Goal: Task Accomplishment & Management: Manage account settings

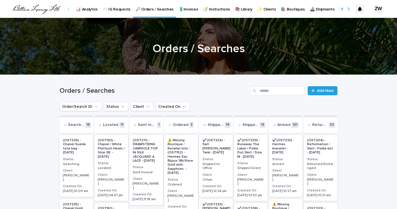
scroll to position [11, 0]
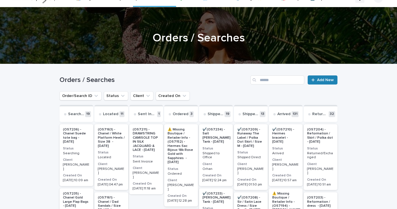
click at [325, 81] on span "Add New" at bounding box center [325, 80] width 17 height 4
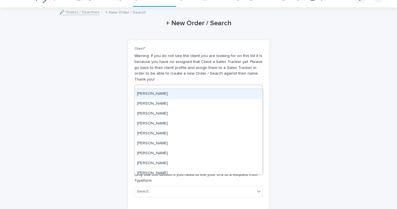
click at [181, 86] on div "Select..." at bounding box center [195, 90] width 121 height 9
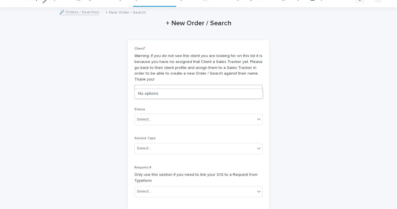
type input "*"
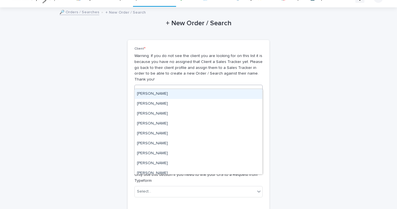
click at [292, 70] on div "+ New Order / Search Loading... Saving… Loading... Saving… Loading... Saving… C…" at bounding box center [199, 174] width 278 height 333
click at [259, 87] on icon at bounding box center [259, 90] width 6 height 6
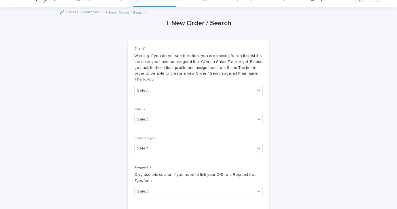
click at [290, 83] on div "+ New Order / Search Loading... Saving… Loading... Saving… Loading... Saving… C…" at bounding box center [199, 174] width 278 height 333
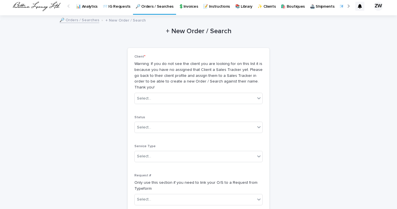
scroll to position [3, 0]
click at [148, 96] on div "Select..." at bounding box center [144, 99] width 14 height 6
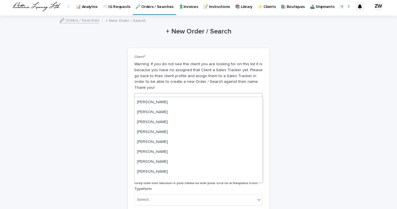
scroll to position [2668, 0]
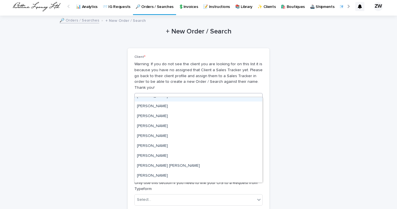
click at [312, 41] on div "+ New Order / Search Loading... Saving… Loading... Saving… Loading... Saving… C…" at bounding box center [199, 182] width 278 height 333
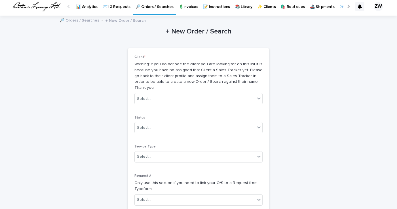
click at [264, 6] on p "✨ Clients" at bounding box center [267, 3] width 18 height 12
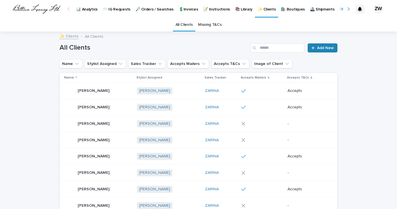
click at [323, 49] on span "Add New" at bounding box center [325, 48] width 17 height 4
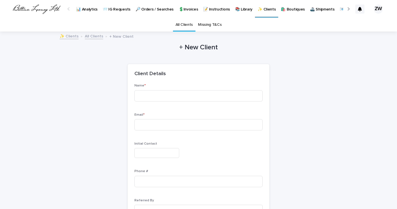
scroll to position [18, 0]
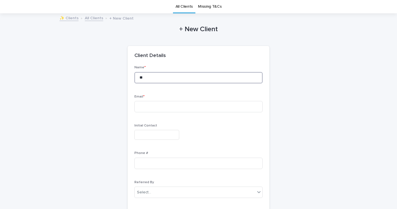
type input "**"
click at [188, 6] on link "All Clients" at bounding box center [185, 6] width 18 height 13
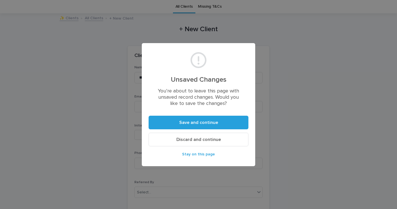
click at [204, 137] on span "Discard and continue" at bounding box center [199, 139] width 45 height 5
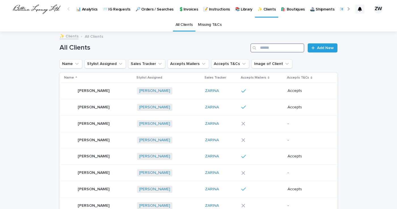
click at [271, 49] on input "Search" at bounding box center [278, 47] width 54 height 9
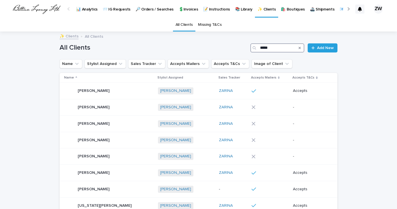
type input "*****"
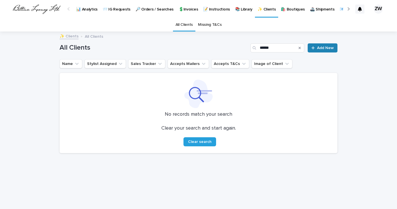
click at [324, 47] on span "Add New" at bounding box center [325, 48] width 17 height 4
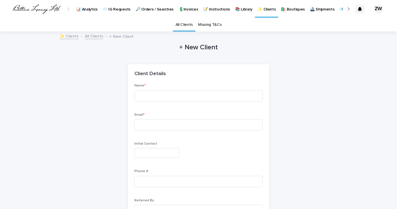
scroll to position [18, 0]
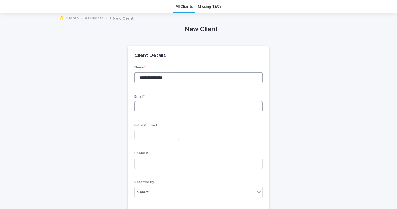
type input "**********"
click at [255, 106] on input at bounding box center [199, 106] width 128 height 11
type input "**********"
click at [207, 137] on div at bounding box center [199, 135] width 128 height 10
click at [198, 106] on input "**********" at bounding box center [199, 106] width 128 height 11
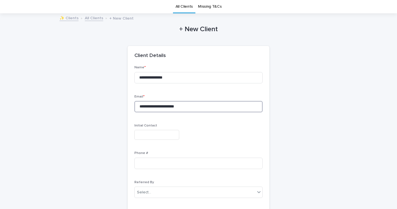
click at [198, 106] on input "**********" at bounding box center [199, 106] width 128 height 11
click at [183, 5] on link "All Clients" at bounding box center [185, 6] width 18 height 13
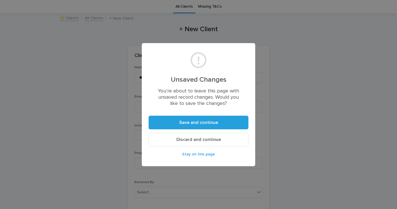
click at [204, 140] on span "Discard and continue" at bounding box center [199, 139] width 45 height 5
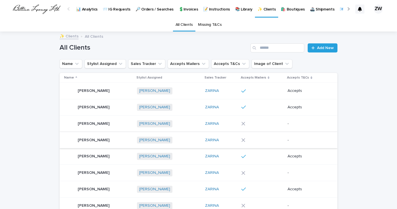
click at [89, 107] on p "[PERSON_NAME]" at bounding box center [94, 107] width 33 height 6
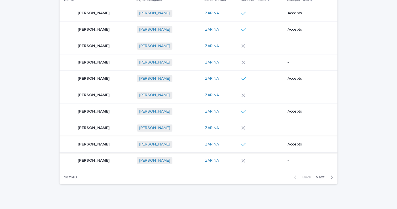
scroll to position [72, 0]
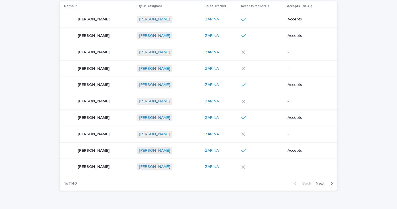
click at [320, 182] on span "Next" at bounding box center [322, 184] width 12 height 4
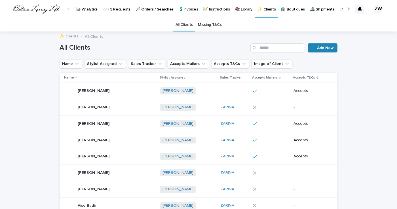
click at [322, 46] on span "Add New" at bounding box center [325, 48] width 17 height 4
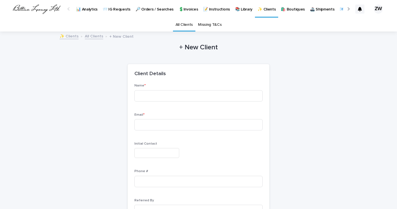
scroll to position [18, 0]
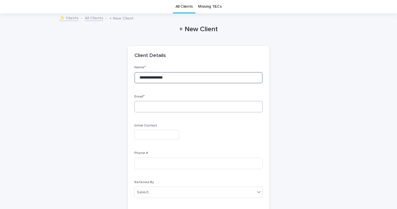
type input "**********"
type input "*"
type input "**********"
click at [161, 135] on input "text" at bounding box center [157, 135] width 45 height 10
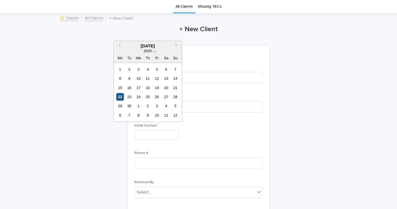
click at [120, 97] on div "22" at bounding box center [120, 97] width 8 height 8
type input "*********"
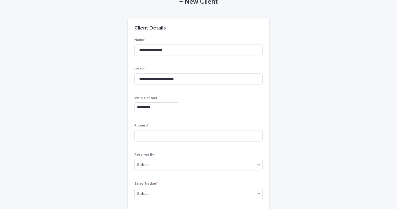
scroll to position [61, 0]
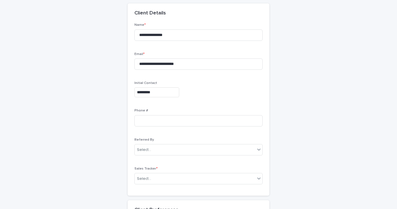
click at [194, 133] on div "**********" at bounding box center [199, 106] width 128 height 166
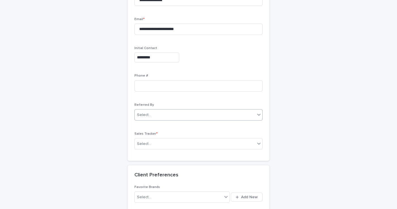
scroll to position [100, 0]
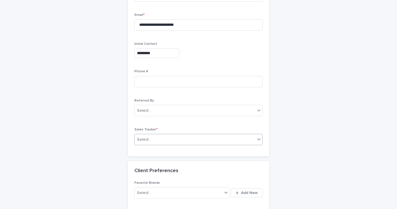
click at [160, 139] on div "Select..." at bounding box center [195, 139] width 121 height 9
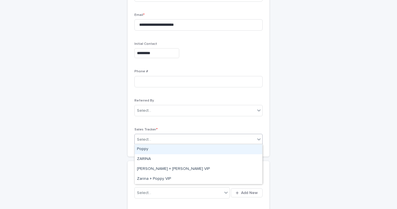
click at [181, 124] on div "**********" at bounding box center [199, 67] width 128 height 166
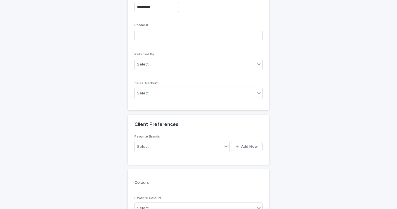
scroll to position [149, 0]
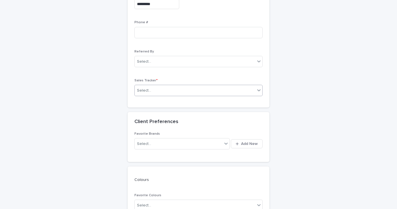
click at [173, 89] on div "Select..." at bounding box center [195, 90] width 121 height 9
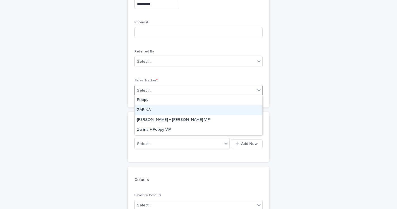
click at [153, 108] on div "ZARINA" at bounding box center [199, 110] width 128 height 10
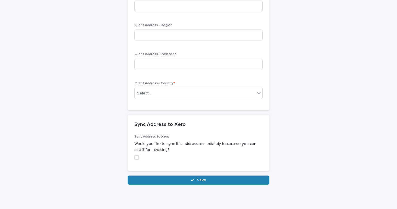
scroll to position [693, 0]
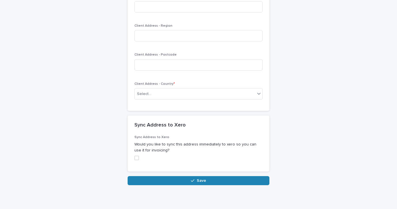
click at [170, 179] on button "Save" at bounding box center [199, 180] width 142 height 9
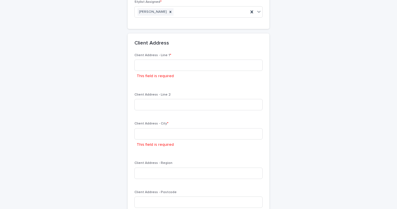
scroll to position [574, 0]
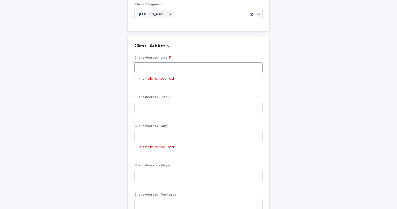
click at [167, 62] on input at bounding box center [199, 67] width 128 height 11
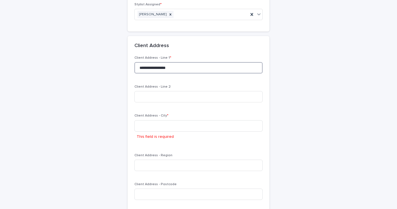
drag, startPoint x: 177, startPoint y: 65, endPoint x: 133, endPoint y: 63, distance: 43.2
click at [133, 63] on div "**********" at bounding box center [199, 153] width 142 height 195
paste input "**********"
type input "**********"
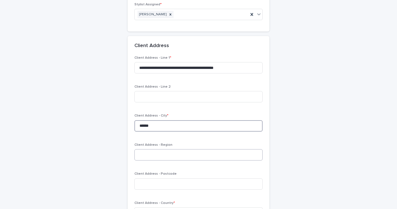
type input "******"
click at [263, 143] on p "Client Address - Region" at bounding box center [199, 145] width 128 height 4
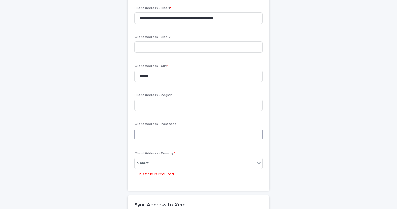
scroll to position [627, 0]
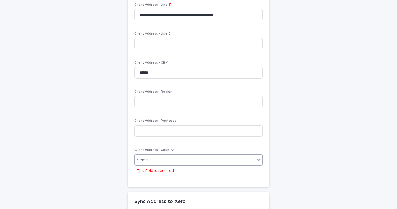
click at [177, 157] on div "Select..." at bounding box center [195, 160] width 121 height 9
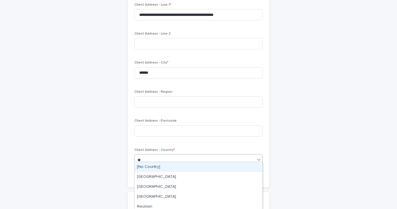
type input "***"
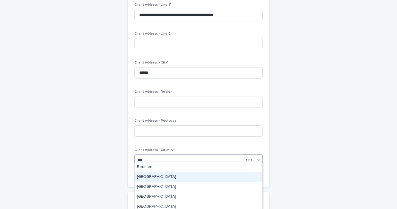
scroll to position [3, 0]
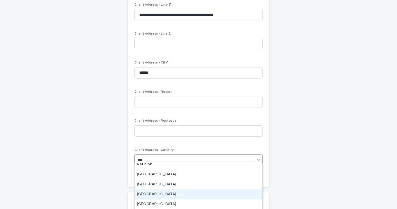
click at [158, 193] on div "[GEOGRAPHIC_DATA]" at bounding box center [199, 195] width 128 height 10
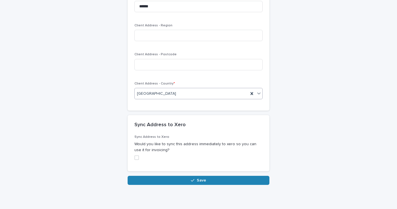
scroll to position [693, 0]
click at [171, 176] on button "Save" at bounding box center [199, 180] width 142 height 9
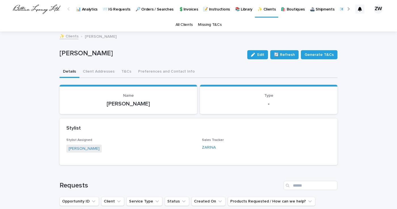
click at [267, 10] on p "✨ Clients" at bounding box center [267, 6] width 18 height 12
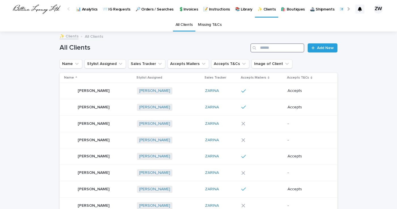
click at [274, 49] on input "Search" at bounding box center [278, 47] width 54 height 9
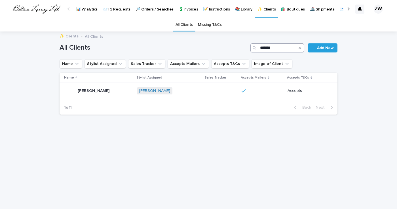
type input "*******"
click at [332, 65] on div "Name Stylist Assigned Sales Tracker Accepts Mailers Accepts T&Cs Image of Client" at bounding box center [199, 63] width 278 height 9
click at [125, 9] on p "📨 IG Requests" at bounding box center [117, 6] width 28 height 12
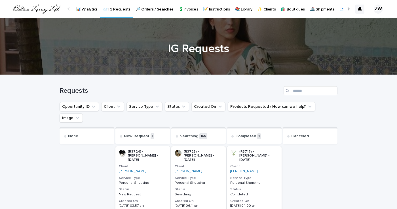
click at [151, 11] on p "🔎 Orders / Searches" at bounding box center [155, 6] width 38 height 12
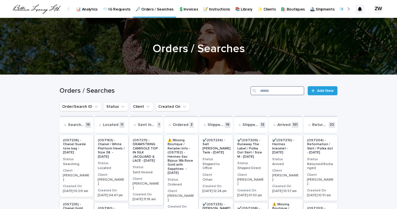
click at [262, 89] on input "Search" at bounding box center [278, 90] width 54 height 9
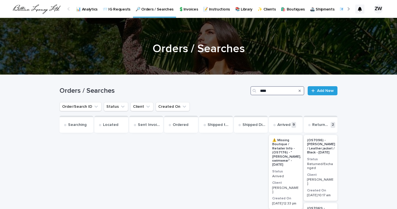
type input "*****"
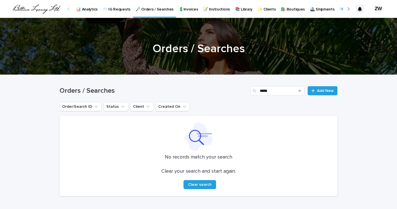
click at [263, 10] on p "✨ Clients" at bounding box center [267, 6] width 18 height 12
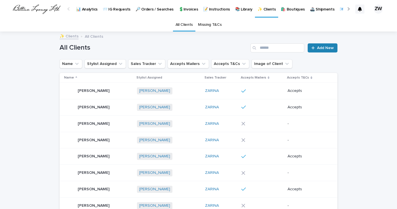
click at [318, 52] on link "Add New" at bounding box center [323, 47] width 30 height 9
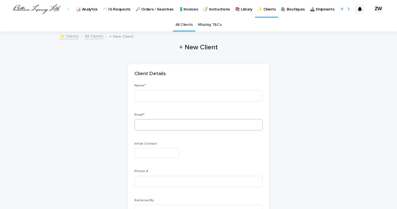
scroll to position [18, 0]
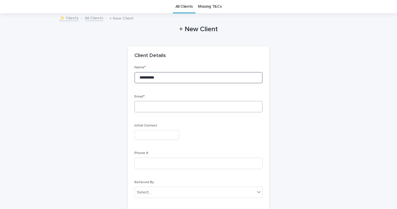
type input "**********"
type input "**"
type input "**********"
click at [156, 135] on input "text" at bounding box center [157, 135] width 45 height 10
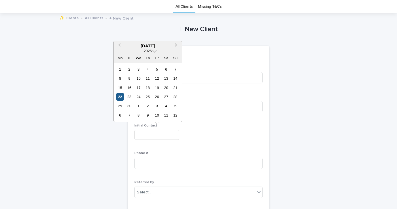
click at [121, 98] on div "22" at bounding box center [120, 97] width 8 height 8
type input "*********"
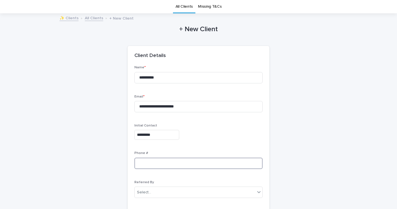
click at [162, 161] on input at bounding box center [199, 163] width 128 height 11
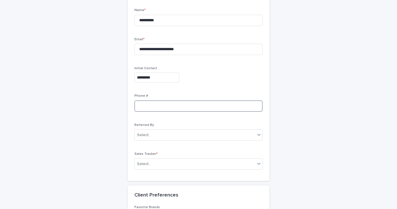
scroll to position [79, 0]
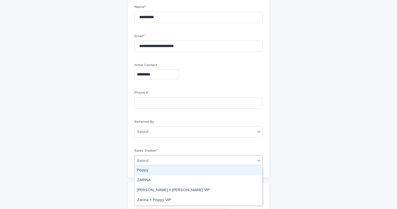
click at [165, 163] on div "Select..." at bounding box center [195, 160] width 121 height 9
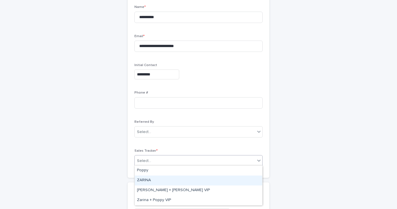
click at [155, 177] on div "ZARINA" at bounding box center [199, 181] width 128 height 10
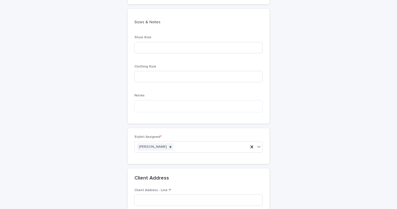
scroll to position [469, 0]
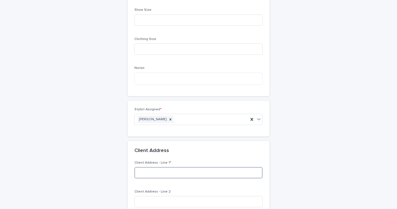
paste input "**********"
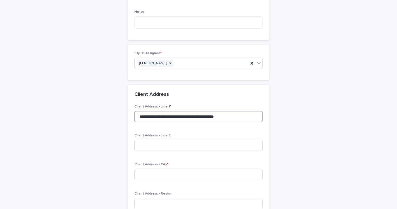
scroll to position [533, 0]
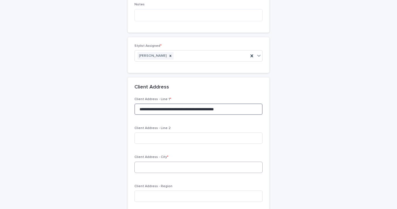
type input "**********"
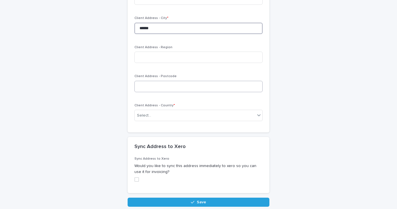
scroll to position [675, 0]
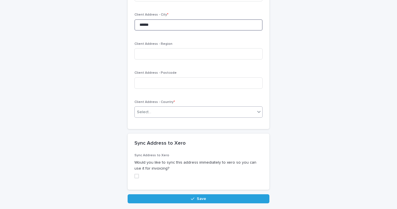
type input "******"
click at [149, 109] on div "Select..." at bounding box center [144, 112] width 14 height 6
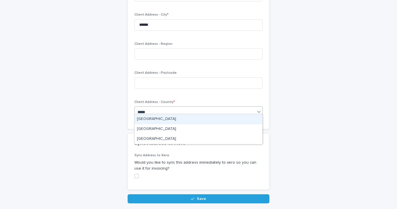
type input "******"
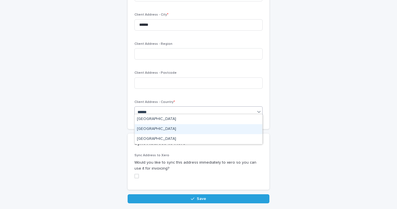
click at [152, 127] on div "[GEOGRAPHIC_DATA]" at bounding box center [199, 129] width 128 height 10
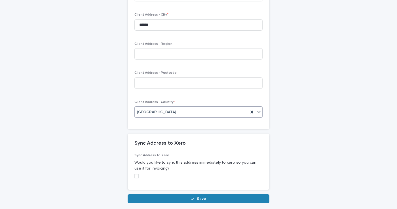
click at [165, 194] on button "Save" at bounding box center [199, 198] width 142 height 9
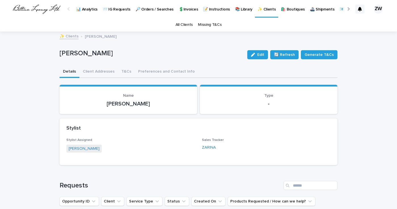
click at [116, 9] on p "📨 IG Requests" at bounding box center [117, 6] width 28 height 12
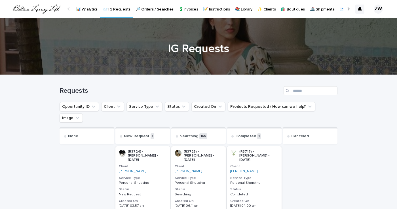
click at [150, 10] on p "🔎 Orders / Searches" at bounding box center [155, 6] width 38 height 12
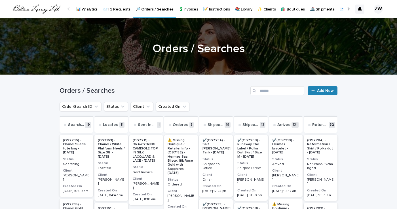
click at [326, 91] on span "Add New" at bounding box center [325, 91] width 17 height 4
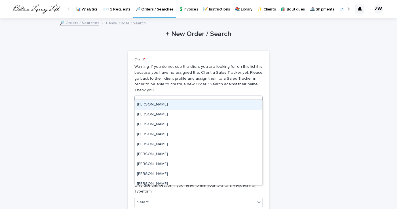
click at [158, 97] on div "Select..." at bounding box center [195, 101] width 121 height 9
type input "****"
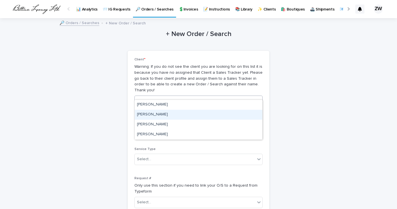
click at [166, 114] on div "[PERSON_NAME]" at bounding box center [199, 115] width 128 height 10
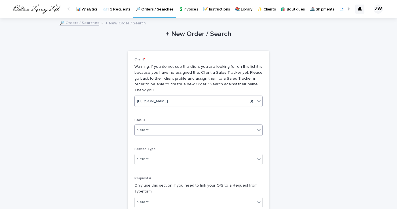
click at [160, 126] on div "Select..." at bounding box center [195, 130] width 121 height 9
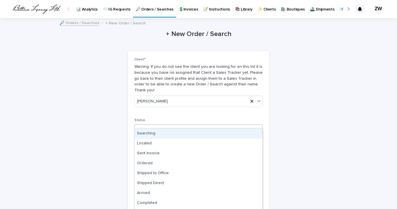
click at [158, 134] on div "Searching" at bounding box center [199, 134] width 128 height 10
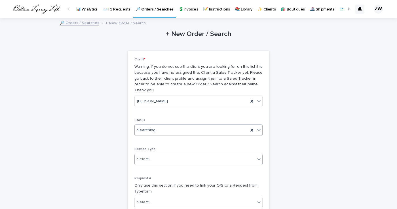
click at [155, 155] on div "Select..." at bounding box center [195, 159] width 121 height 9
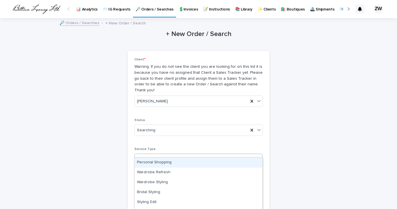
click at [155, 163] on div "Personal Shopping" at bounding box center [199, 163] width 128 height 10
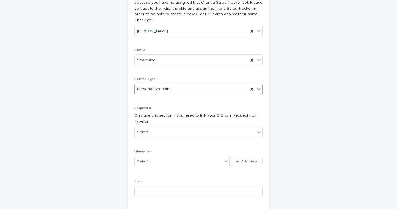
scroll to position [71, 0]
click at [242, 158] on span "Add New" at bounding box center [249, 160] width 17 height 4
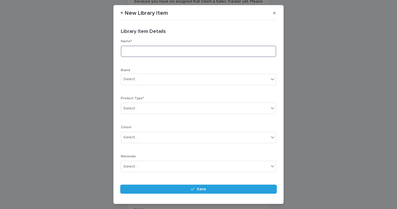
click at [156, 53] on input at bounding box center [199, 51] width 156 height 11
type input "**********"
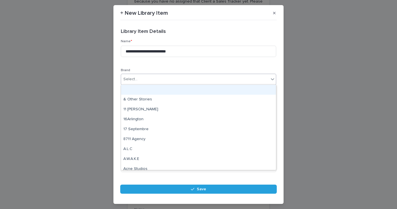
click at [136, 83] on div "Select..." at bounding box center [195, 79] width 148 height 9
type input "****"
click at [137, 86] on div "Chanel" at bounding box center [198, 90] width 155 height 10
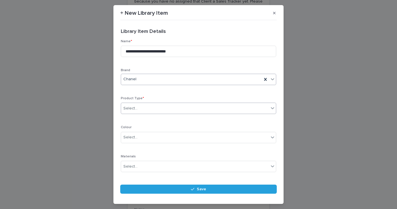
click at [137, 113] on div "Select..." at bounding box center [199, 108] width 156 height 11
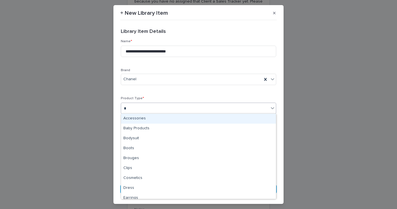
type input "**"
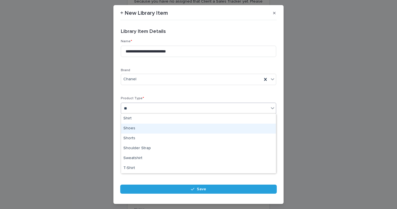
click at [138, 126] on div "Shoes" at bounding box center [198, 129] width 155 height 10
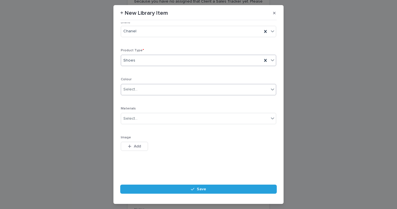
scroll to position [48, 0]
click at [136, 145] on span "Add" at bounding box center [137, 147] width 7 height 4
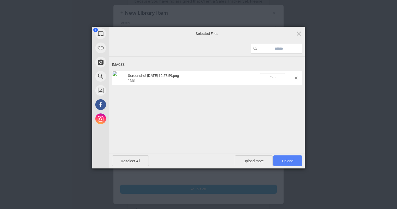
click at [290, 161] on span "Upload 1" at bounding box center [287, 161] width 11 height 4
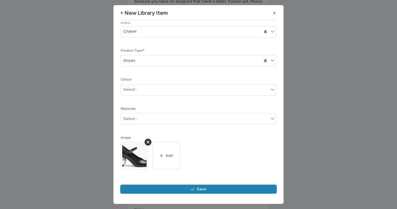
click at [206, 190] on button "Save" at bounding box center [198, 189] width 157 height 9
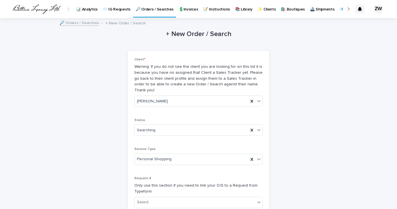
scroll to position [0, 0]
click at [156, 10] on p "🔎 Orders / Searches" at bounding box center [155, 6] width 38 height 12
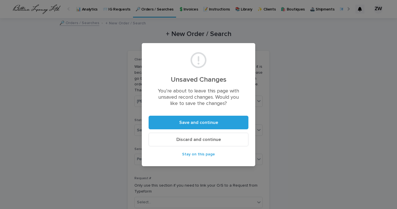
click at [249, 170] on div "Unsaved Changes You’re about to leave this page with unsaved record changes. Wo…" at bounding box center [198, 104] width 397 height 209
click at [207, 153] on span "Stay on this page" at bounding box center [198, 154] width 33 height 4
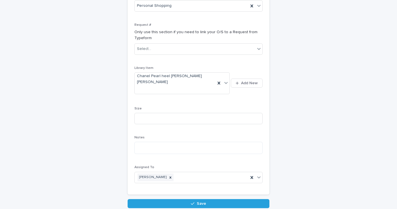
scroll to position [152, 0]
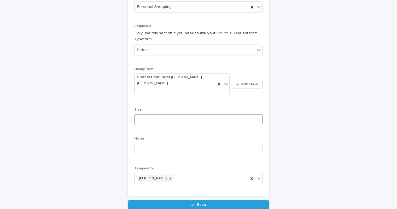
click at [179, 114] on input at bounding box center [199, 119] width 128 height 11
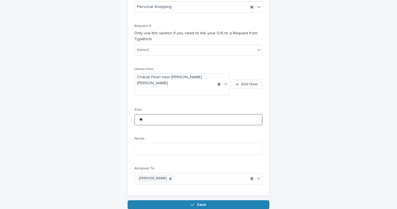
type input "**"
click at [184, 200] on button "Save" at bounding box center [199, 204] width 142 height 9
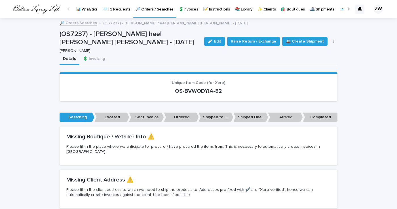
click at [152, 9] on p "🔎 Orders / Searches" at bounding box center [155, 6] width 38 height 12
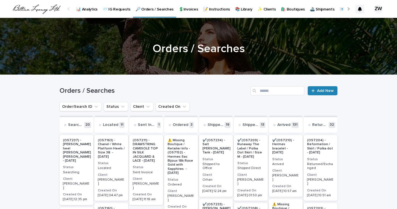
click at [327, 92] on span "Add New" at bounding box center [325, 91] width 17 height 4
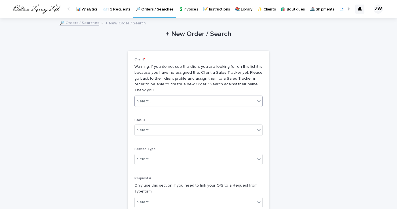
click at [185, 97] on div "Select..." at bounding box center [195, 101] width 121 height 9
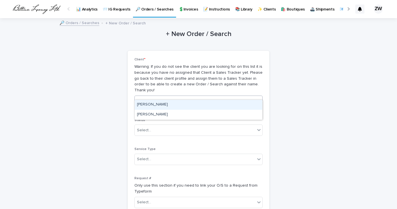
type input "*****"
click at [180, 104] on div "[PERSON_NAME]" at bounding box center [199, 105] width 128 height 10
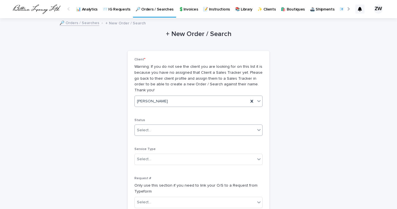
click at [165, 126] on div "Select..." at bounding box center [195, 130] width 121 height 9
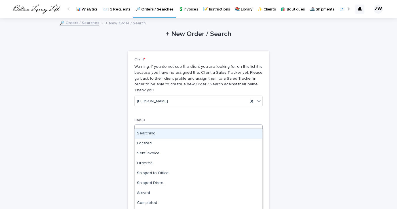
click at [160, 134] on div "Searching" at bounding box center [199, 134] width 128 height 10
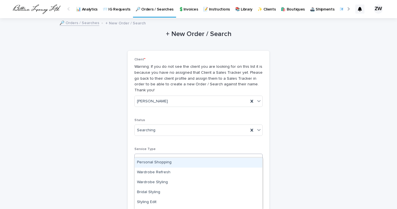
click at [158, 155] on div "Select..." at bounding box center [195, 159] width 121 height 9
click at [156, 162] on div "Personal Shopping" at bounding box center [199, 163] width 128 height 10
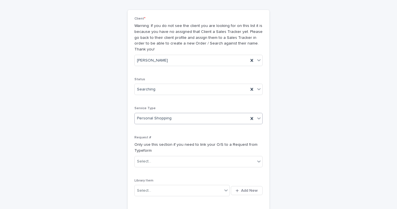
scroll to position [47, 0]
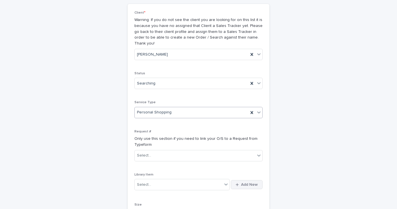
click at [249, 183] on span "Add New" at bounding box center [249, 185] width 17 height 4
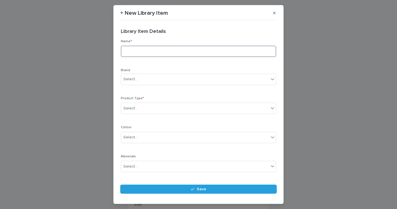
click at [142, 52] on input at bounding box center [199, 51] width 156 height 11
type input "*"
click at [162, 52] on input "**********" at bounding box center [199, 51] width 156 height 11
type input "**********"
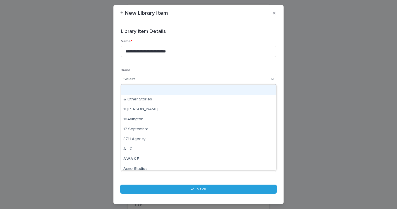
click at [145, 76] on div "Select..." at bounding box center [195, 79] width 148 height 9
type input "****"
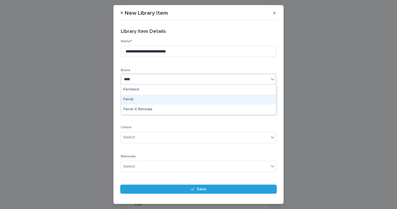
click at [137, 98] on div "Fendi" at bounding box center [198, 100] width 155 height 10
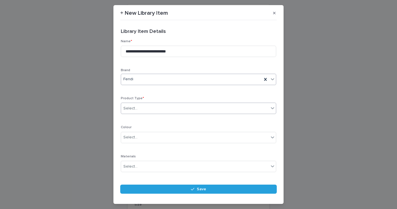
click at [139, 108] on div "Select..." at bounding box center [195, 108] width 148 height 9
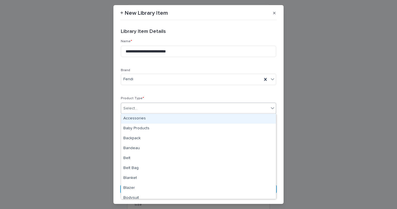
type input "*"
type input "***"
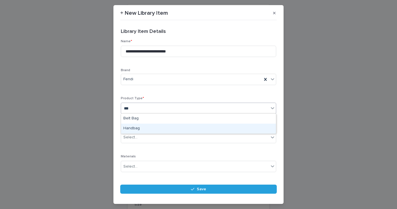
click at [139, 128] on div "Handbag" at bounding box center [198, 129] width 155 height 10
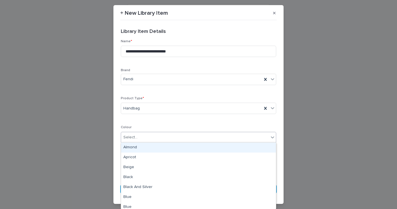
click at [143, 139] on div "Select..." at bounding box center [195, 137] width 148 height 9
click at [200, 125] on p "Colour" at bounding box center [199, 127] width 156 height 4
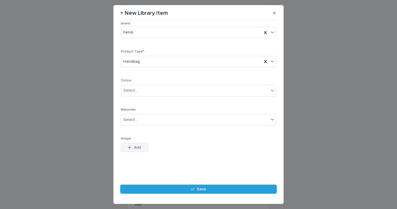
click at [131, 148] on icon "button" at bounding box center [129, 148] width 3 height 4
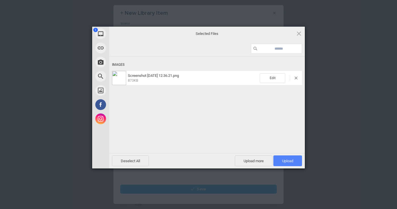
click at [287, 162] on span "Upload 1" at bounding box center [287, 161] width 11 height 4
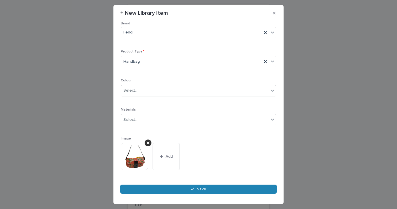
click at [195, 192] on button "Save" at bounding box center [198, 189] width 157 height 9
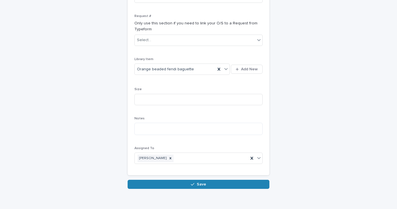
scroll to position [162, 0]
click at [183, 180] on button "Save" at bounding box center [199, 184] width 142 height 9
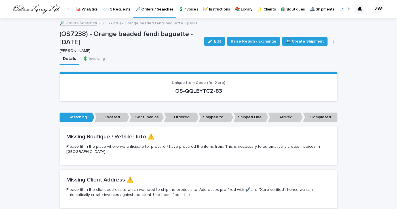
click at [158, 4] on p "🔎 Orders / Searches" at bounding box center [155, 6] width 38 height 12
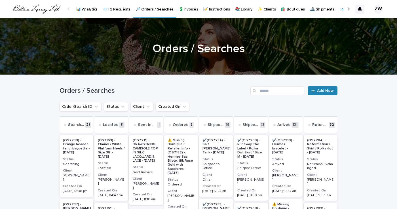
click at [323, 89] on span "Add New" at bounding box center [325, 91] width 17 height 4
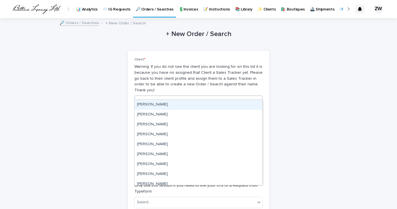
click at [190, 97] on div "Select..." at bounding box center [195, 101] width 121 height 9
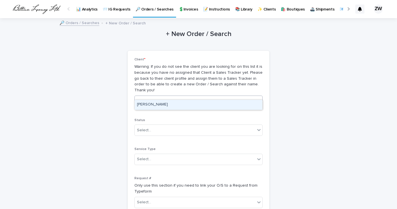
type input "*****"
click at [184, 105] on div "[PERSON_NAME]" at bounding box center [199, 105] width 128 height 10
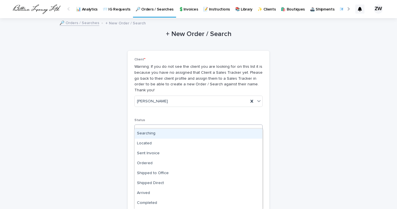
click at [152, 126] on div "Select..." at bounding box center [195, 130] width 121 height 9
click at [152, 135] on div "Searching" at bounding box center [199, 134] width 128 height 10
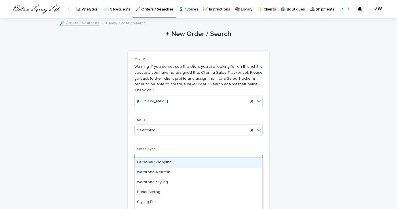
click at [146, 156] on div "Select..." at bounding box center [144, 159] width 14 height 6
click at [149, 165] on div "Personal Shopping" at bounding box center [199, 163] width 128 height 10
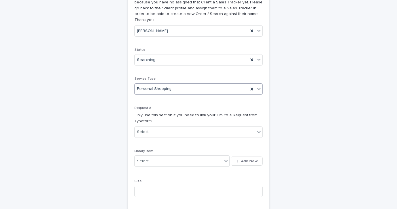
scroll to position [73, 0]
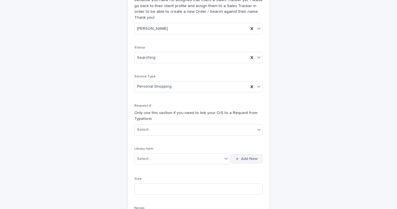
click at [239, 157] on icon "button" at bounding box center [237, 159] width 3 height 4
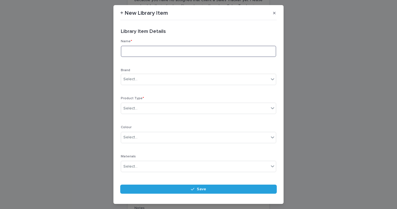
click at [135, 49] on input at bounding box center [199, 51] width 156 height 11
type input "*"
type input "**********"
click at [146, 78] on div "Select..." at bounding box center [195, 79] width 148 height 9
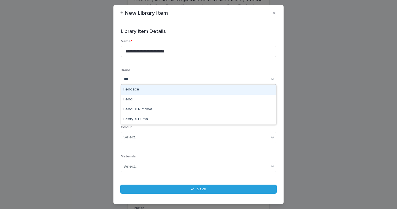
type input "****"
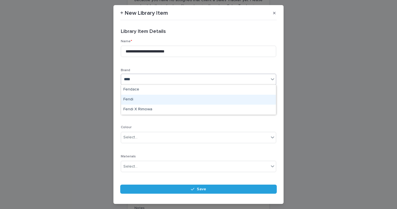
click at [143, 99] on div "Fendi" at bounding box center [198, 100] width 155 height 10
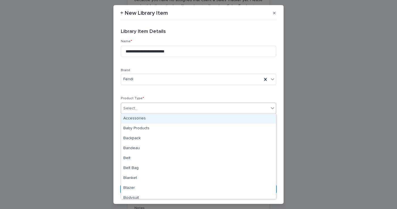
click at [141, 110] on div "Select..." at bounding box center [195, 108] width 148 height 9
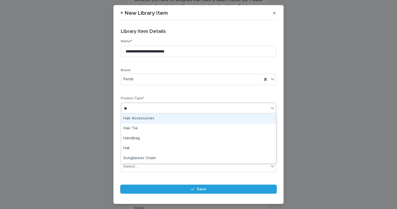
type input "***"
click at [148, 118] on div "Handbag" at bounding box center [198, 119] width 155 height 10
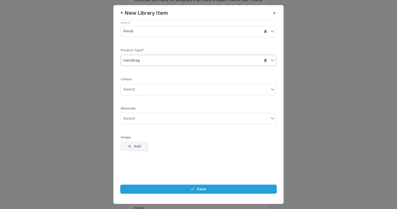
scroll to position [48, 0]
click at [135, 150] on button "Add" at bounding box center [134, 146] width 27 height 9
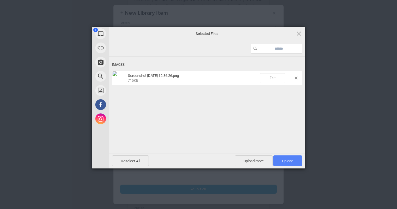
click at [288, 163] on span "Upload 1" at bounding box center [287, 161] width 11 height 4
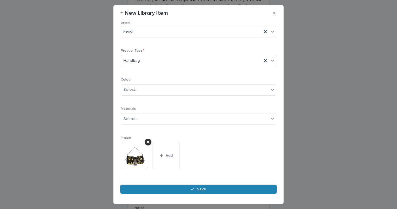
click at [215, 188] on button "Save" at bounding box center [198, 189] width 157 height 9
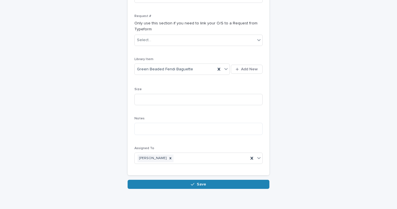
scroll to position [162, 0]
click at [207, 180] on button "Save" at bounding box center [199, 184] width 142 height 9
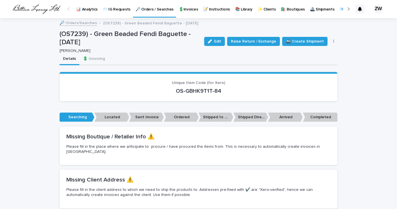
click at [149, 10] on p "🔎 Orders / Searches" at bounding box center [155, 6] width 38 height 12
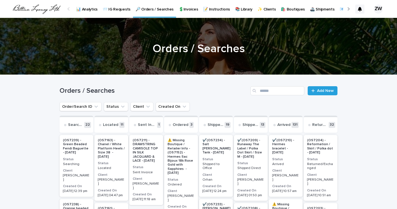
click at [266, 10] on p "✨ Clients" at bounding box center [267, 6] width 18 height 12
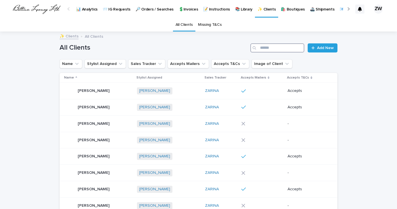
click at [278, 46] on input "Search" at bounding box center [278, 47] width 54 height 9
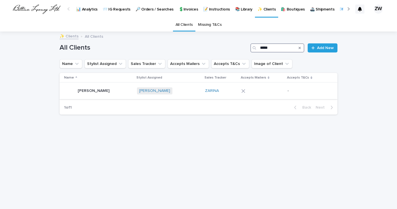
type input "*****"
click at [96, 90] on p "[PERSON_NAME]" at bounding box center [94, 90] width 33 height 6
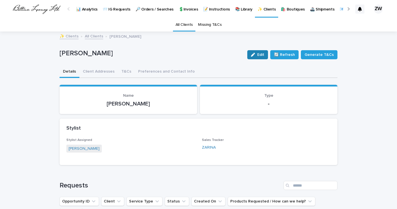
click at [257, 53] on div "button" at bounding box center [254, 55] width 6 height 4
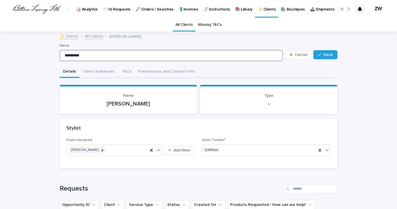
click at [85, 56] on input "**********" at bounding box center [171, 55] width 223 height 11
type input "**********"
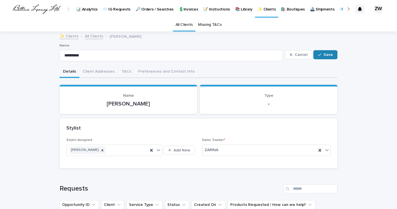
click at [322, 54] on div "button" at bounding box center [321, 55] width 6 height 4
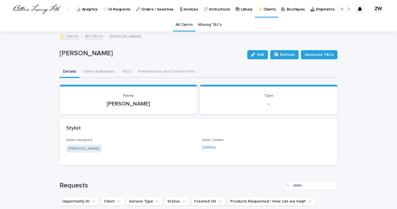
click at [185, 26] on link "All Clients" at bounding box center [185, 24] width 18 height 13
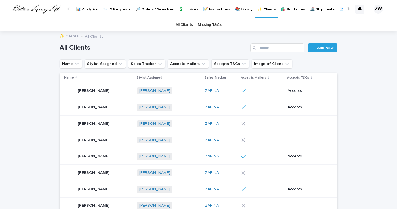
click at [119, 8] on p "📨 IG Requests" at bounding box center [117, 6] width 28 height 12
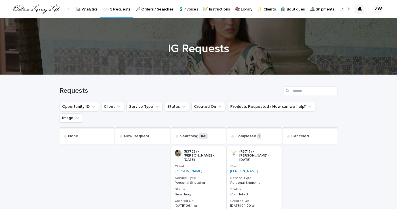
click at [156, 10] on p "🔎 Orders / Searches" at bounding box center [155, 6] width 38 height 12
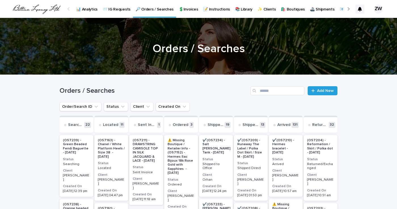
click at [325, 96] on div "Orders / Searches Add New" at bounding box center [199, 88] width 278 height 27
click at [325, 91] on span "Add New" at bounding box center [325, 91] width 17 height 4
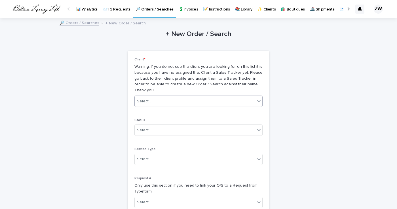
click at [246, 97] on div "Select..." at bounding box center [195, 101] width 121 height 9
type input "******"
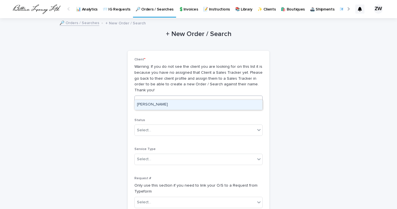
click at [181, 107] on div "[PERSON_NAME]" at bounding box center [199, 105] width 128 height 10
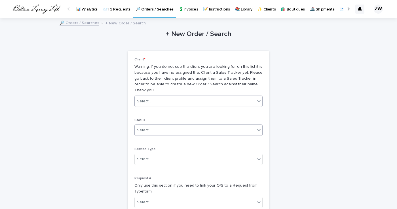
click at [167, 126] on div "Select..." at bounding box center [195, 130] width 121 height 9
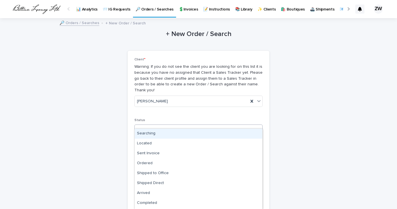
click at [161, 133] on div "Searching" at bounding box center [199, 134] width 128 height 10
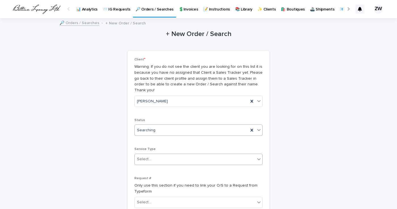
click at [156, 155] on div "Select..." at bounding box center [195, 159] width 121 height 9
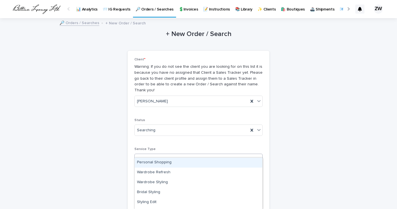
click at [156, 164] on div "Personal Shopping" at bounding box center [199, 163] width 128 height 10
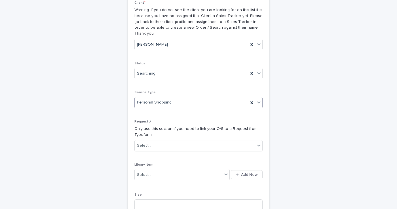
scroll to position [58, 0]
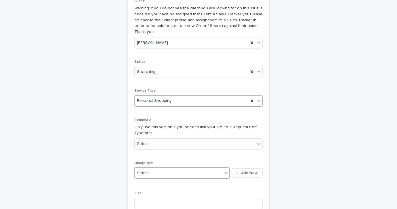
click at [156, 167] on div "Select..." at bounding box center [182, 172] width 95 height 11
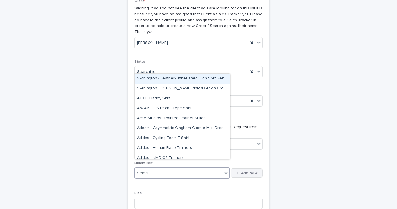
click at [238, 171] on icon "button" at bounding box center [237, 173] width 3 height 4
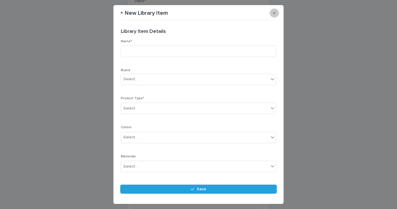
click at [276, 11] on icon "button" at bounding box center [274, 13] width 3 height 4
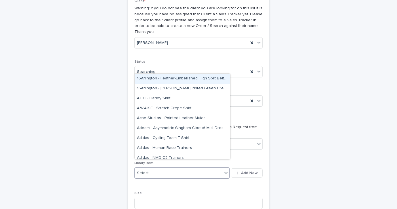
click at [198, 169] on div "Select..." at bounding box center [179, 173] width 88 height 9
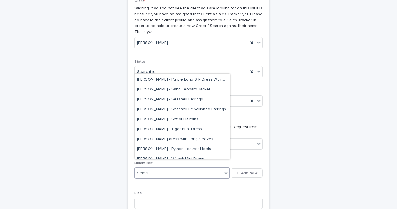
scroll to position [647, 0]
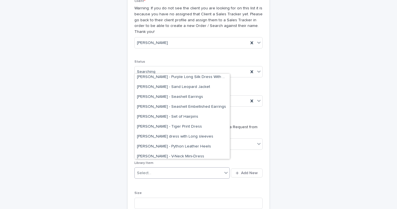
click at [273, 144] on div "+ New Order / Search Loading... Saving… Loading... Saving… Loading... Saving… C…" at bounding box center [199, 126] width 278 height 333
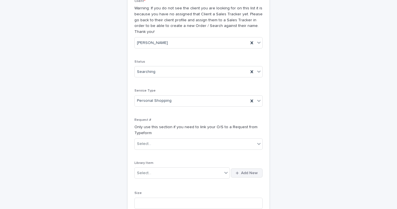
click at [246, 171] on span "Add New" at bounding box center [249, 173] width 17 height 4
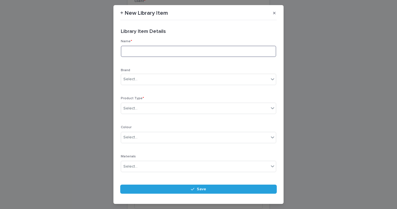
click at [132, 52] on input at bounding box center [199, 51] width 156 height 11
type input "**********"
click at [135, 80] on div "Select..." at bounding box center [130, 79] width 14 height 6
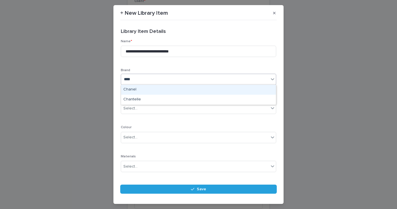
type input "*****"
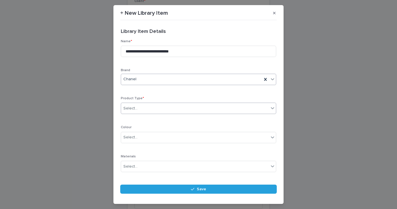
click at [139, 104] on div "Select..." at bounding box center [195, 108] width 148 height 9
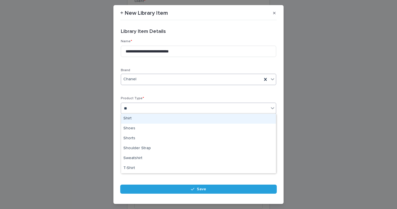
type input "***"
click at [148, 119] on div "Shoes" at bounding box center [198, 119] width 155 height 10
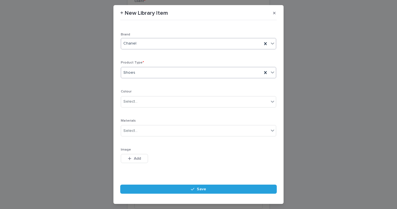
scroll to position [43, 0]
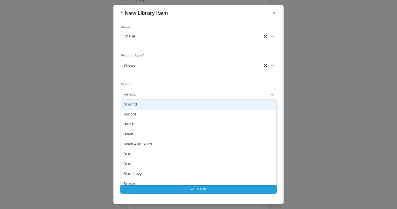
click at [143, 94] on div "Select..." at bounding box center [195, 94] width 148 height 9
type input "***"
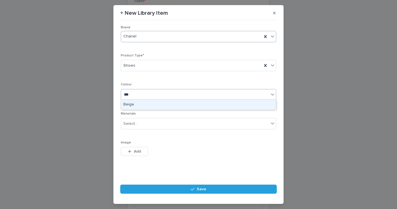
click at [143, 101] on div "Beige" at bounding box center [198, 105] width 155 height 10
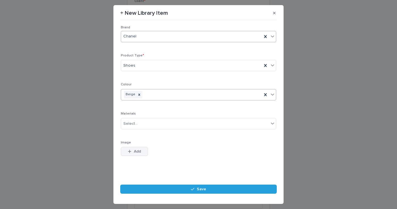
click at [134, 151] on span "Add" at bounding box center [137, 152] width 7 height 4
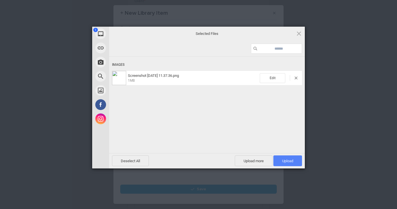
click at [293, 163] on span "Upload 1" at bounding box center [288, 161] width 29 height 11
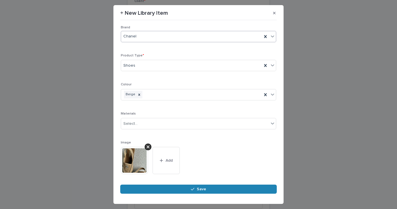
click at [206, 191] on button "Save" at bounding box center [198, 189] width 157 height 9
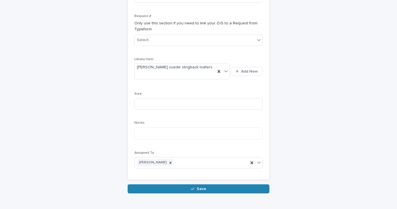
scroll to position [162, 0]
click at [203, 187] on span "Save" at bounding box center [201, 189] width 9 height 4
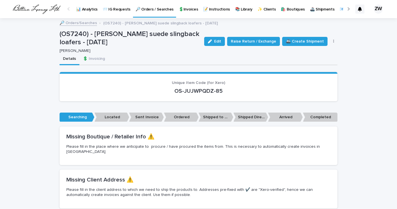
click at [158, 7] on p "🔎 Orders / Searches" at bounding box center [155, 6] width 38 height 12
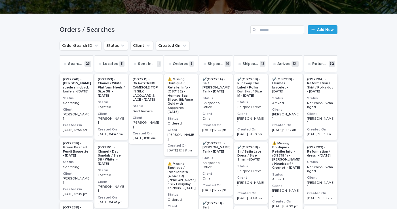
scroll to position [58, 0]
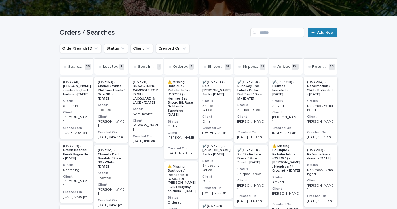
click at [320, 30] on link "Add New" at bounding box center [323, 32] width 30 height 9
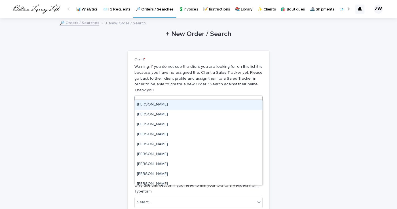
click at [157, 97] on div "Select..." at bounding box center [195, 101] width 121 height 9
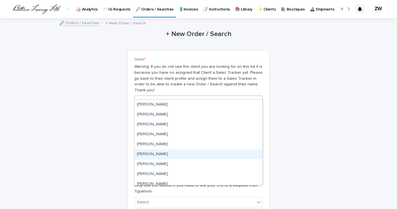
type input "***"
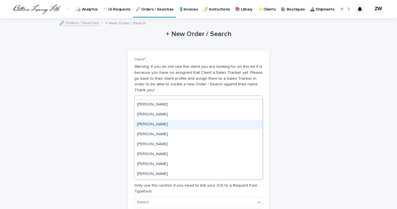
click at [157, 124] on div "[PERSON_NAME]" at bounding box center [199, 125] width 128 height 10
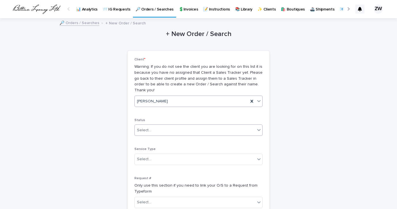
click at [154, 126] on div "Select..." at bounding box center [195, 130] width 121 height 9
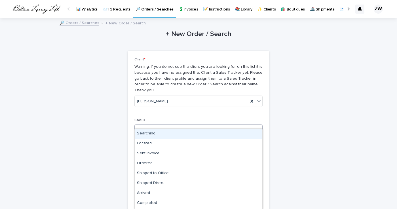
click at [150, 132] on div "Searching" at bounding box center [199, 134] width 128 height 10
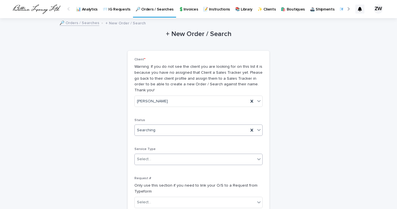
click at [146, 156] on div "Select..." at bounding box center [144, 159] width 14 height 6
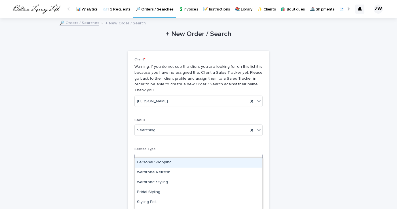
click at [147, 163] on div "Personal Shopping" at bounding box center [199, 163] width 128 height 10
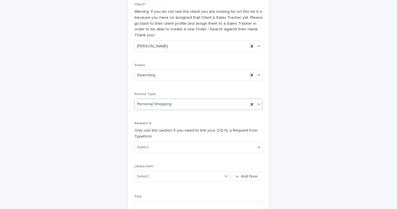
scroll to position [55, 0]
click at [156, 142] on div "Select..." at bounding box center [195, 146] width 121 height 9
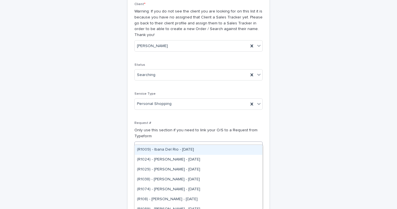
click at [166, 121] on div "Request # Only use this section if you need to link your O/S to a Request from …" at bounding box center [199, 139] width 128 height 36
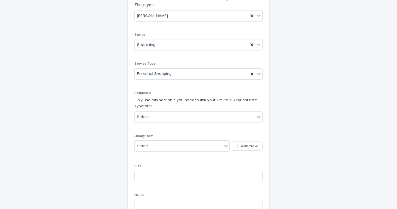
scroll to position [91, 0]
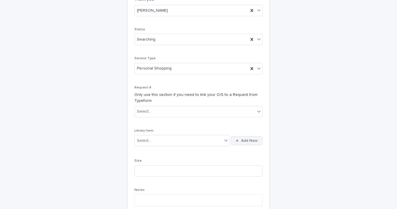
click at [247, 139] on span "Add New" at bounding box center [249, 141] width 17 height 4
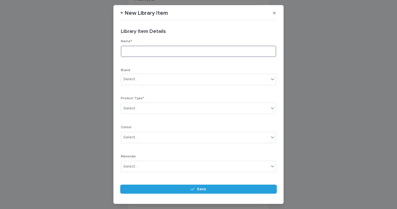
click at [146, 50] on input at bounding box center [199, 51] width 156 height 11
type input "**********"
click at [139, 79] on div "Select..." at bounding box center [195, 79] width 148 height 9
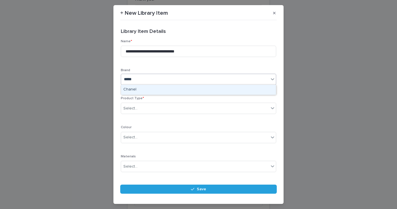
type input "******"
click at [148, 91] on div "Chanel" at bounding box center [198, 90] width 155 height 10
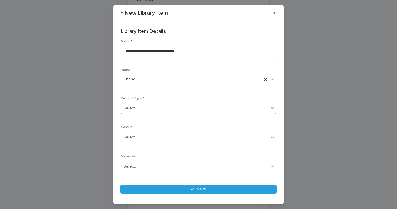
click at [145, 106] on div "Select..." at bounding box center [195, 108] width 148 height 9
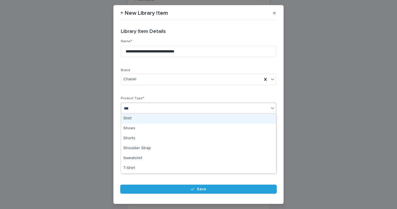
type input "****"
click at [141, 118] on div "Shoes" at bounding box center [198, 119] width 155 height 10
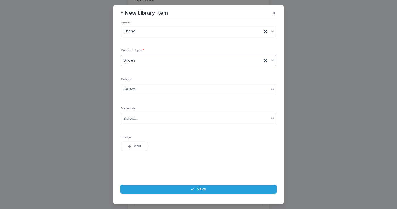
scroll to position [48, 0]
click at [138, 146] on span "Add" at bounding box center [137, 147] width 7 height 4
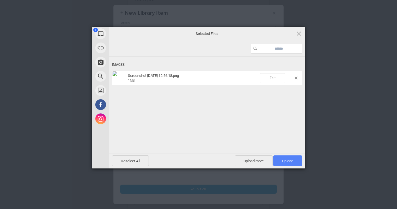
click at [292, 162] on span "Upload 1" at bounding box center [287, 161] width 11 height 4
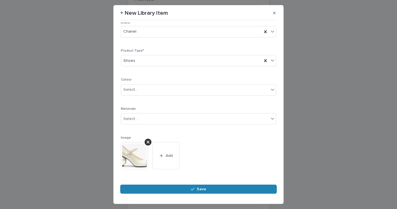
click at [192, 188] on icon "button" at bounding box center [192, 189] width 3 height 4
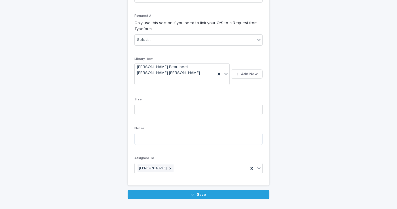
scroll to position [162, 0]
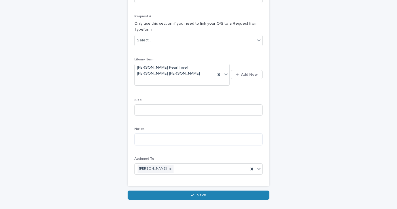
click at [179, 191] on button "Save" at bounding box center [199, 195] width 142 height 9
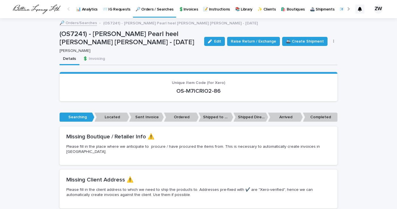
click at [159, 11] on p "🔎 Orders / Searches" at bounding box center [155, 6] width 38 height 12
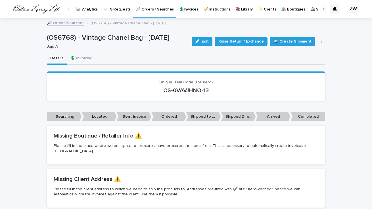
click at [154, 9] on p "🔎 Orders / Searches" at bounding box center [155, 6] width 38 height 12
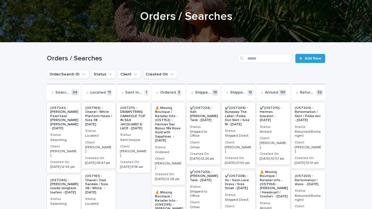
scroll to position [33, 0]
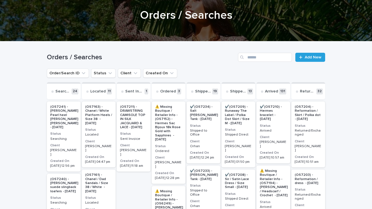
click at [64, 115] on p "(OS7241) - [PERSON_NAME] Pearl heel [PERSON_NAME] [PERSON_NAME] - [DATE]" at bounding box center [64, 117] width 28 height 24
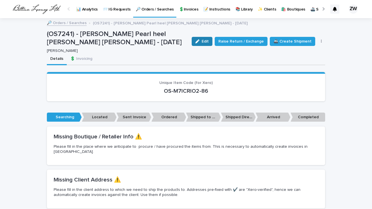
click at [205, 39] on button "Edit" at bounding box center [202, 41] width 21 height 9
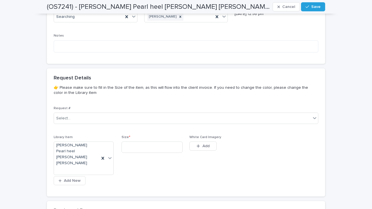
scroll to position [306, 0]
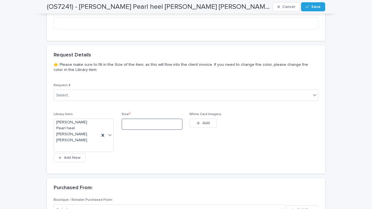
click at [148, 119] on input at bounding box center [151, 124] width 61 height 11
type input "**"
click at [313, 5] on span "Save" at bounding box center [315, 7] width 9 height 4
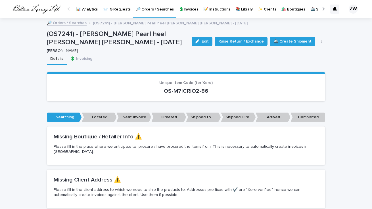
scroll to position [0, 0]
click at [152, 9] on p "🔎 Orders / Searches" at bounding box center [155, 6] width 38 height 12
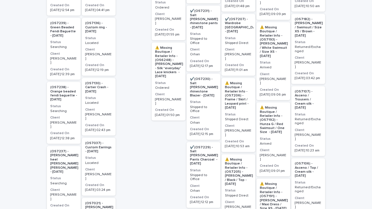
scroll to position [254, 0]
click at [58, 149] on p "(OS7237) - [PERSON_NAME] heel [PERSON_NAME] [PERSON_NAME] - [DATE]" at bounding box center [64, 161] width 28 height 24
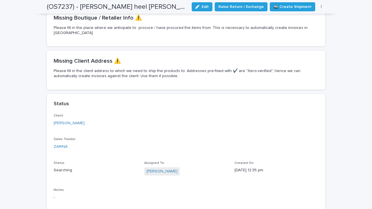
scroll to position [120, 0]
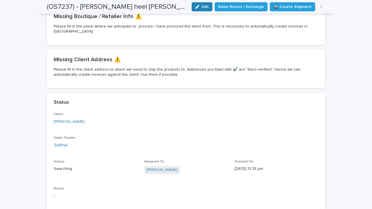
click at [208, 7] on span "Edit" at bounding box center [205, 7] width 7 height 4
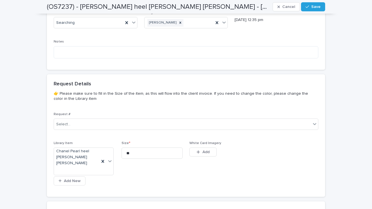
scroll to position [278, 0]
click at [135, 147] on input "**" at bounding box center [151, 152] width 61 height 11
click at [312, 4] on button "Save" at bounding box center [313, 6] width 24 height 9
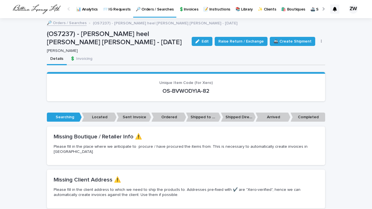
scroll to position [0, 0]
click at [148, 8] on p "🔎 Orders / Searches" at bounding box center [155, 6] width 38 height 12
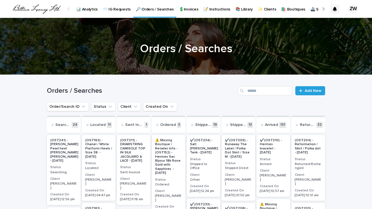
click at [62, 146] on p "(OS7241) - [PERSON_NAME] Pearl heel [PERSON_NAME] [PERSON_NAME] - [DATE]" at bounding box center [64, 151] width 28 height 24
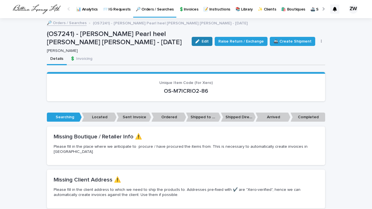
click at [201, 39] on button "Edit" at bounding box center [202, 41] width 21 height 9
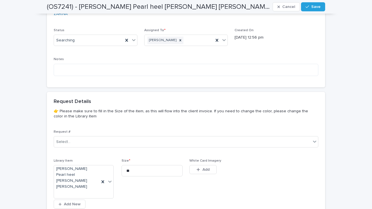
scroll to position [267, 0]
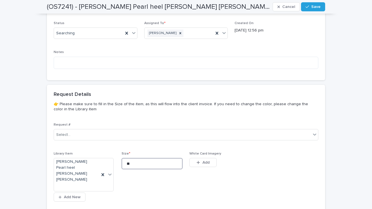
click at [135, 158] on input "**" at bounding box center [151, 163] width 61 height 11
type input "*"
type input "**"
click at [317, 4] on button "Save" at bounding box center [313, 6] width 24 height 9
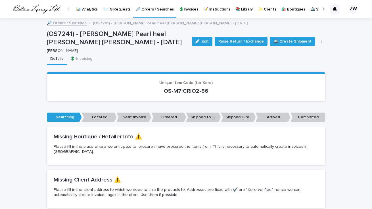
scroll to position [0, 0]
click at [155, 6] on p "🔎 Orders / Searches" at bounding box center [155, 6] width 38 height 12
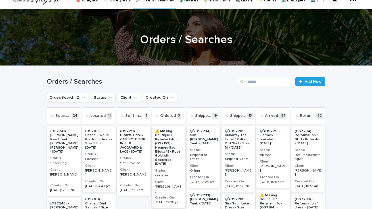
scroll to position [14, 0]
